Goal: Task Accomplishment & Management: Manage account settings

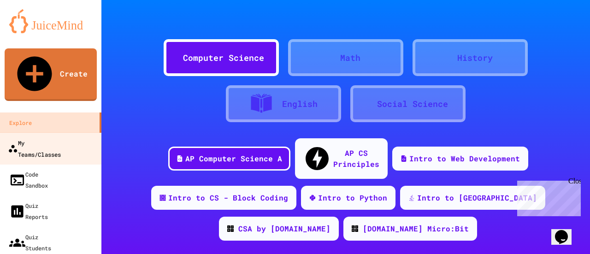
click at [57, 137] on div "My Teams/Classes" at bounding box center [34, 148] width 53 height 23
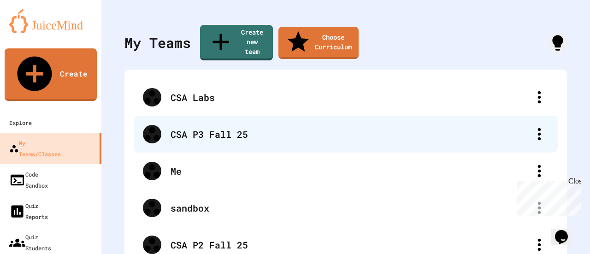
scroll to position [14, 0]
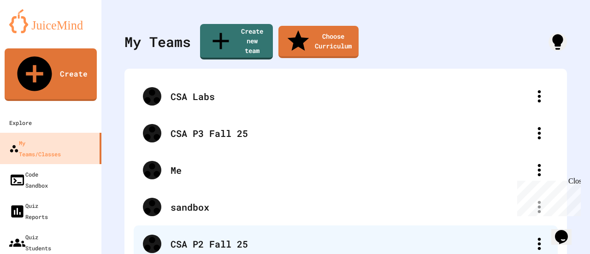
click at [201, 225] on div "CSA P2 Fall 25" at bounding box center [346, 243] width 424 height 37
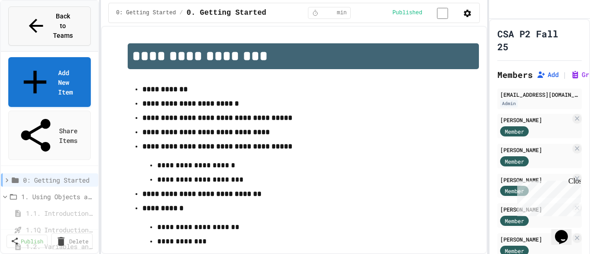
click at [25, 17] on icon at bounding box center [36, 26] width 22 height 22
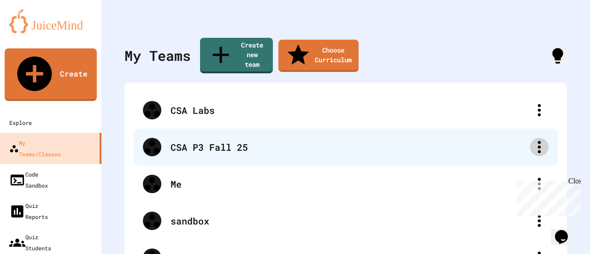
click at [541, 138] on icon at bounding box center [539, 147] width 18 height 18
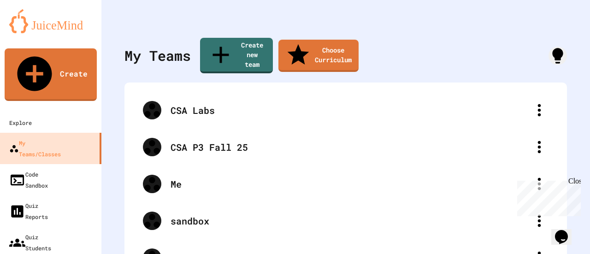
drag, startPoint x: 240, startPoint y: 101, endPoint x: 226, endPoint y: 103, distance: 13.9
type input "**********"
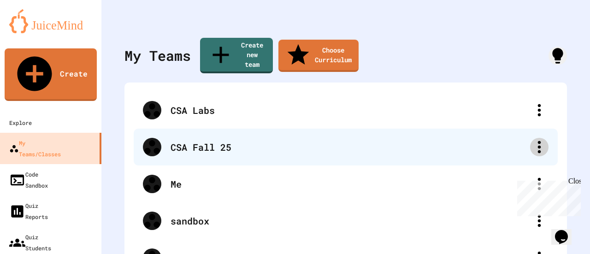
click at [538, 138] on icon at bounding box center [539, 147] width 18 height 18
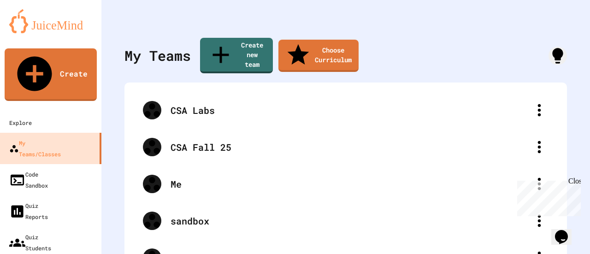
click at [184, 254] on div at bounding box center [295, 255] width 590 height 0
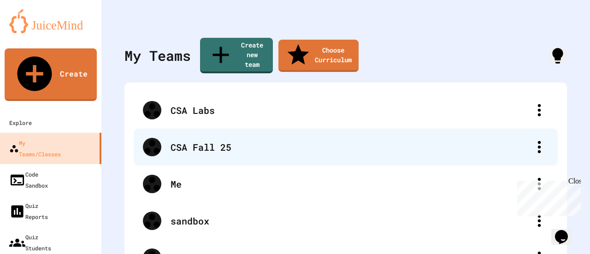
click at [223, 140] on div "CSA Fall 25" at bounding box center [351, 147] width 360 height 14
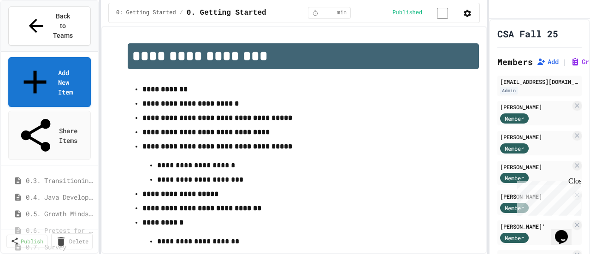
scroll to position [68, 0]
click at [93, 226] on button at bounding box center [93, 228] width 4 height 4
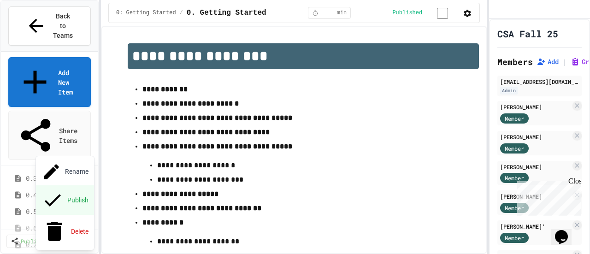
click at [61, 187] on button "Publish" at bounding box center [65, 200] width 58 height 30
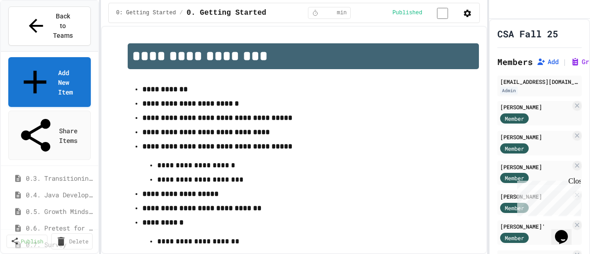
click at [52, 224] on button "Publish" at bounding box center [65, 239] width 58 height 30
click at [69, 223] on span "0.6. Pretest for the AP CSA Exam" at bounding box center [58, 228] width 65 height 10
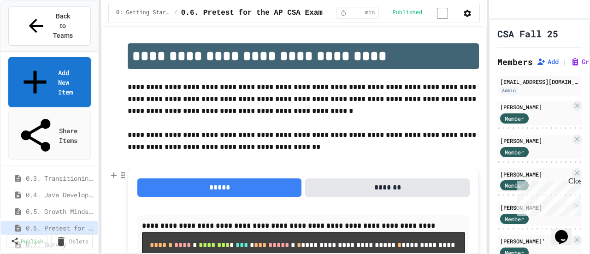
scroll to position [10, 0]
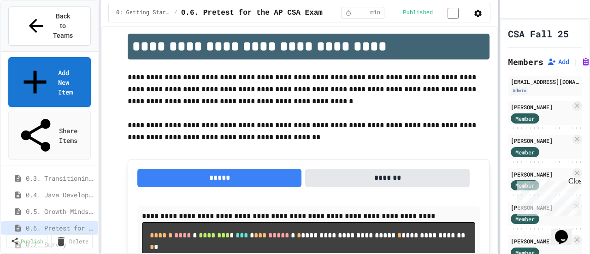
click at [500, 37] on div at bounding box center [499, 127] width 2 height 254
click at [490, 48] on h1 "**********" at bounding box center [309, 47] width 362 height 26
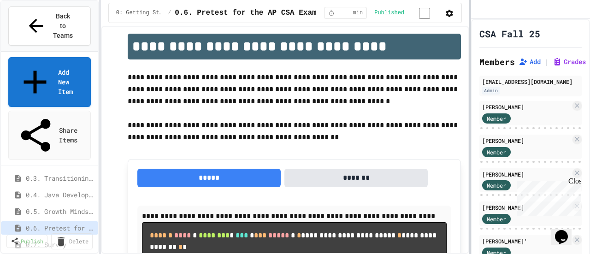
click at [469, 89] on div at bounding box center [470, 127] width 2 height 254
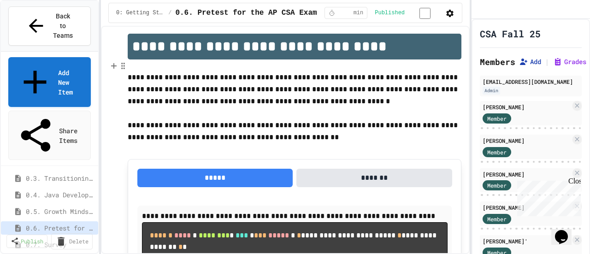
click at [536, 66] on button "Add" at bounding box center [530, 61] width 22 height 9
drag, startPoint x: 184, startPoint y: 129, endPoint x: 384, endPoint y: 128, distance: 199.2
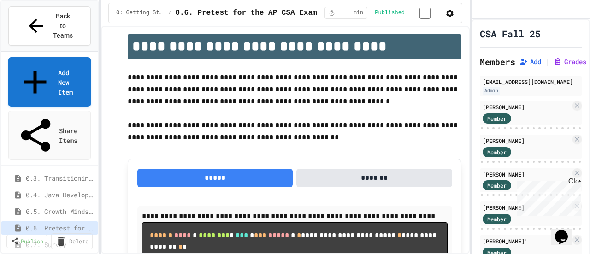
click at [451, 15] on icon "button" at bounding box center [449, 13] width 9 height 9
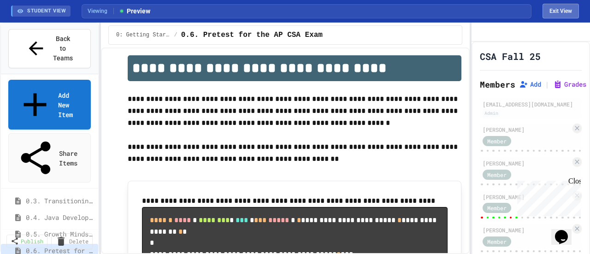
click at [552, 15] on button "Exit View" at bounding box center [561, 11] width 36 height 15
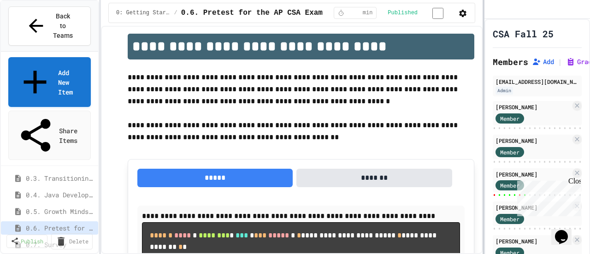
click at [485, 99] on div at bounding box center [484, 127] width 2 height 254
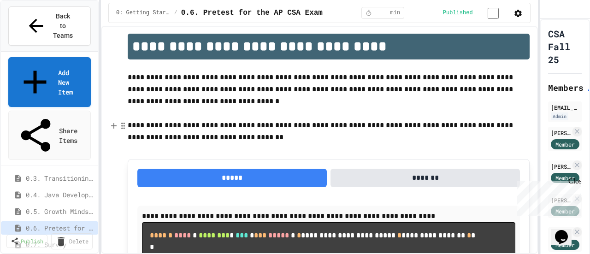
click at [384, 123] on p "**********" at bounding box center [329, 131] width 402 height 24
click at [34, 81] on div "**********" at bounding box center [295, 127] width 590 height 254
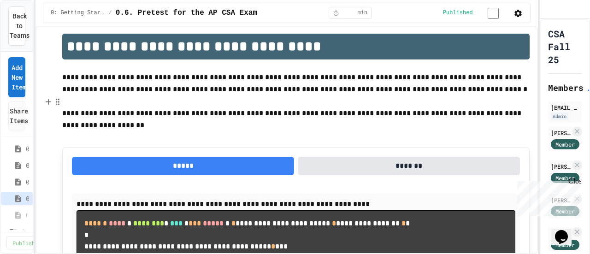
click at [260, 107] on p at bounding box center [295, 101] width 467 height 12
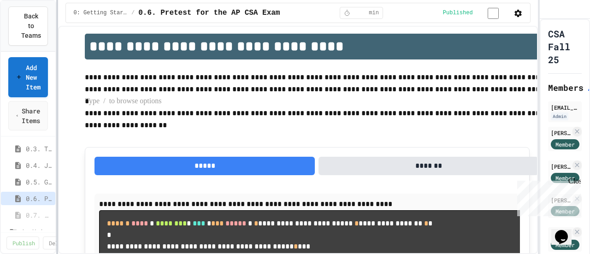
click at [57, 143] on div at bounding box center [57, 127] width 2 height 254
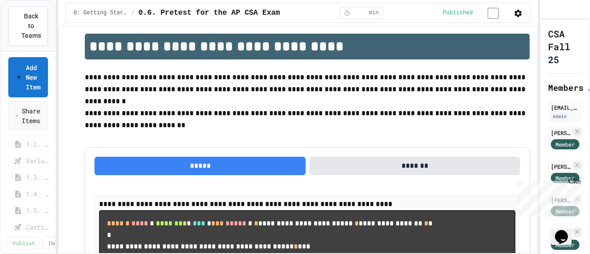
scroll to position [150, 0]
click at [37, 167] on span "1.1. Introduction to Algorithms, Programming, and Compilers" at bounding box center [37, 166] width 22 height 10
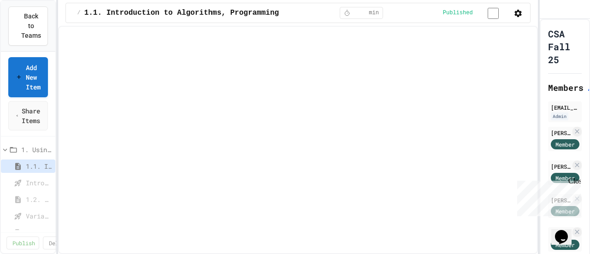
select select "***"
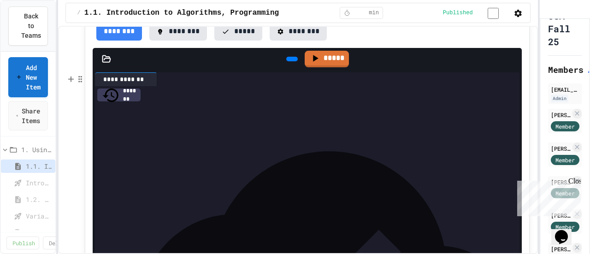
scroll to position [1390, 0]
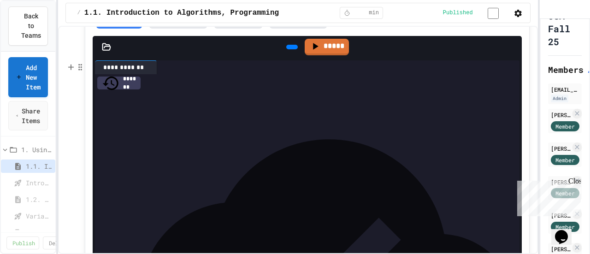
click at [107, 52] on icon at bounding box center [106, 46] width 9 height 9
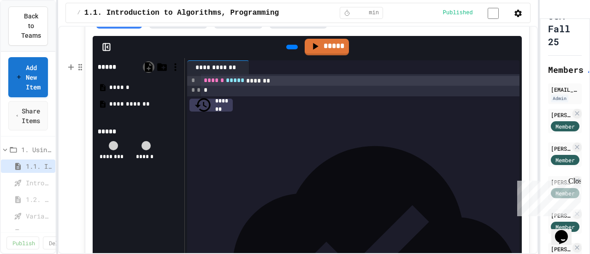
click at [152, 73] on icon at bounding box center [149, 67] width 12 height 12
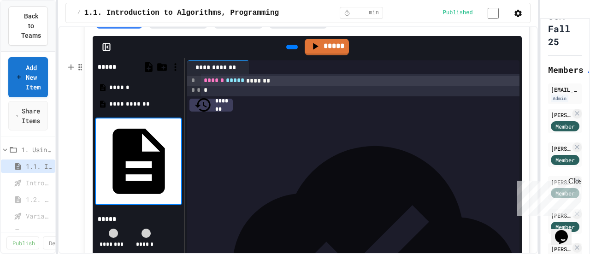
click at [141, 58] on div "*****" at bounding box center [316, 46] width 392 height 21
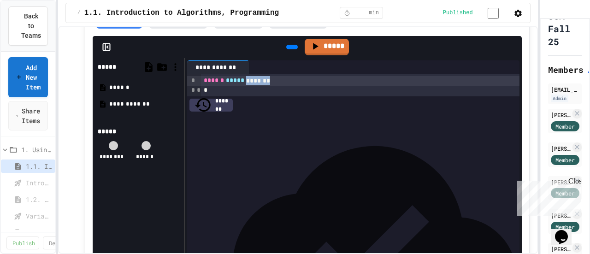
drag, startPoint x: 254, startPoint y: 142, endPoint x: 287, endPoint y: 141, distance: 33.7
click at [287, 85] on div "****** ***** *******" at bounding box center [360, 80] width 318 height 9
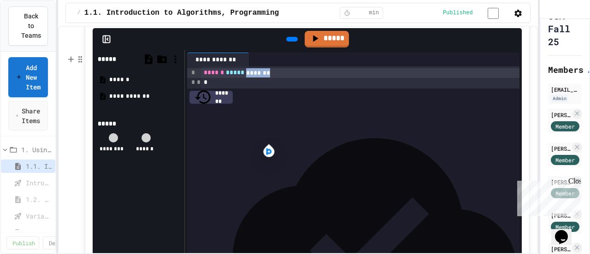
scroll to position [1399, 0]
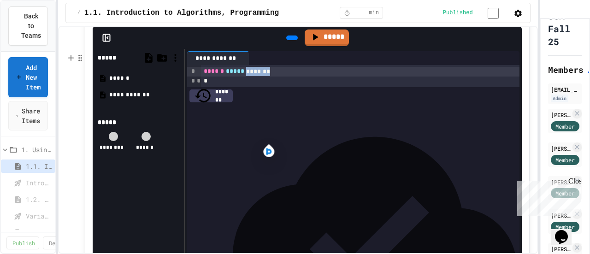
click at [114, 147] on icon at bounding box center [118, 142] width 9 height 9
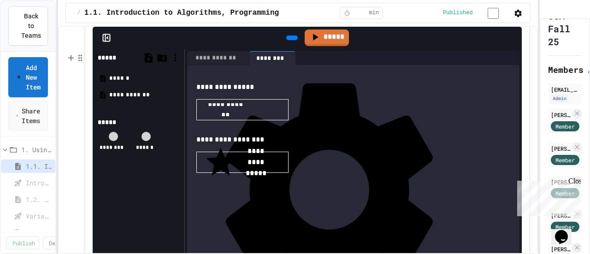
scroll to position [18, 0]
click at [107, 39] on icon at bounding box center [107, 38] width 1 height 2
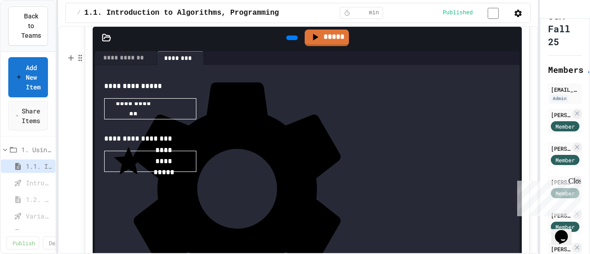
click at [106, 41] on icon at bounding box center [107, 38] width 8 height 6
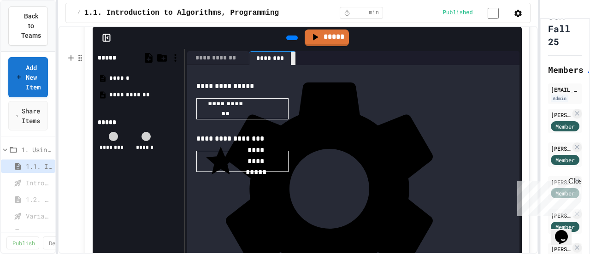
click at [293, 59] on icon at bounding box center [293, 59] width 0 height 0
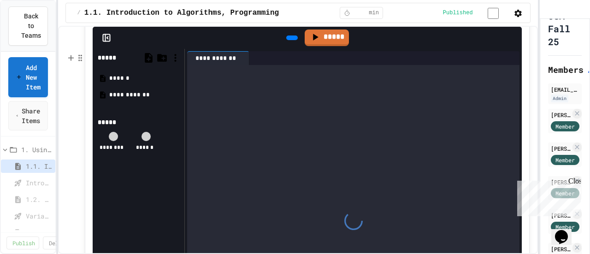
scroll to position [0, 0]
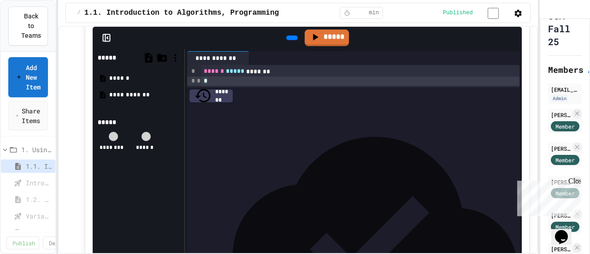
click at [208, 86] on div "*" at bounding box center [360, 81] width 318 height 9
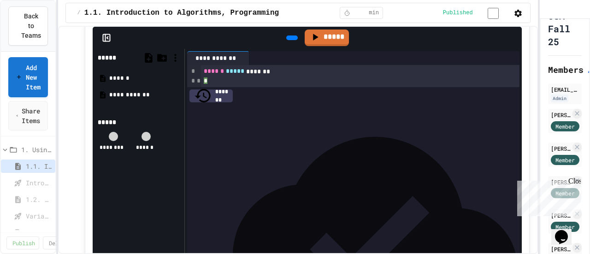
click at [218, 105] on div "*" at bounding box center [360, 99] width 318 height 9
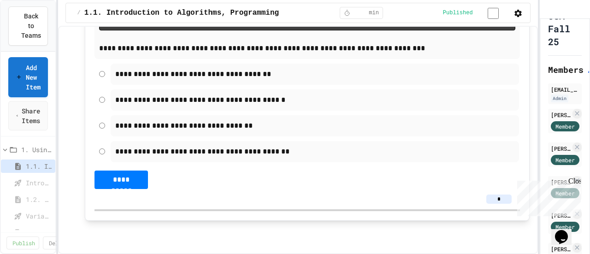
scroll to position [8494, 0]
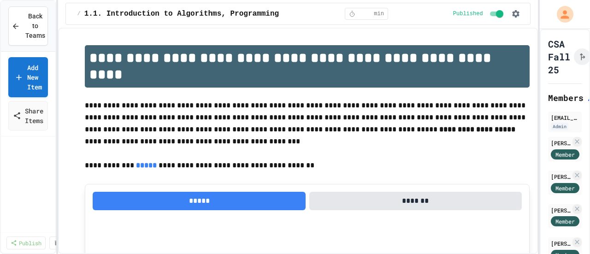
select select "***"
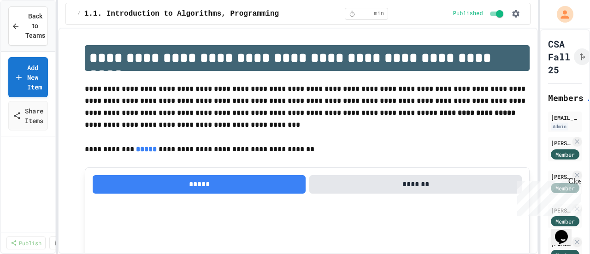
scroll to position [18, 0]
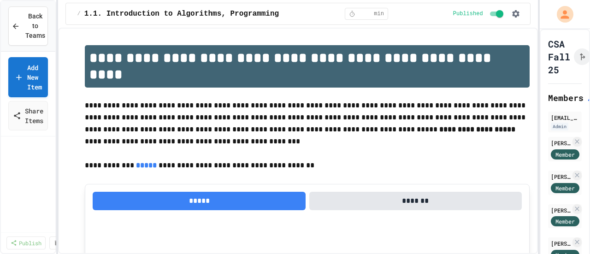
select select "***"
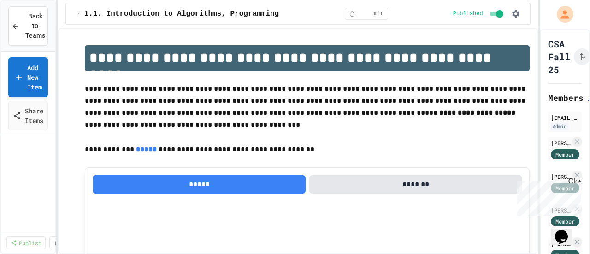
scroll to position [18, 0]
